Goal: Transaction & Acquisition: Purchase product/service

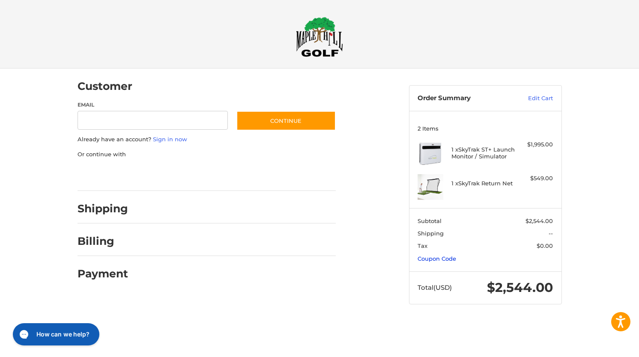
click at [436, 261] on link "Coupon Code" at bounding box center [437, 258] width 39 height 7
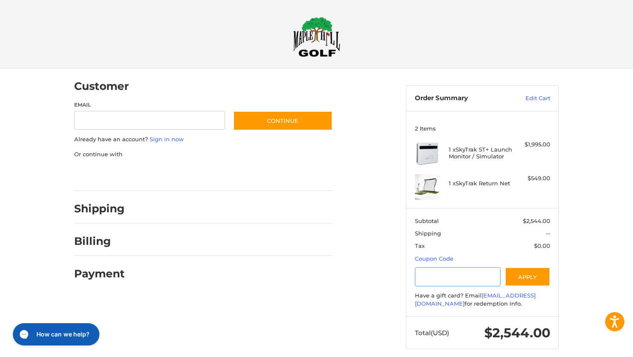
click at [470, 275] on input "Gift Certificate or Coupon Code" at bounding box center [458, 276] width 86 height 19
type input "******"
